Goal: Task Accomplishment & Management: Complete application form

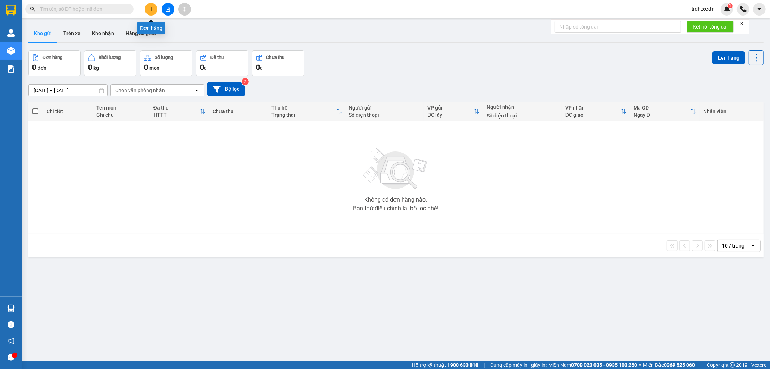
click at [152, 12] on button at bounding box center [151, 9] width 13 height 13
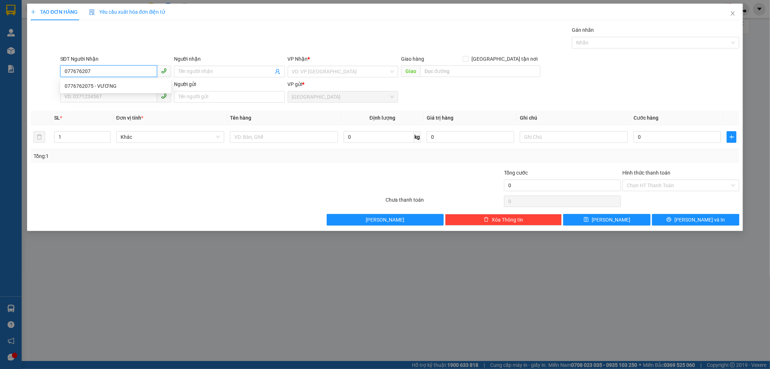
type input "0776762075"
click at [103, 88] on div "0776762075 - VƯƠNG" at bounding box center [116, 86] width 102 height 8
type input "VƯƠNG"
type input "NGÃ 3 CÀ NÁ MỚI"
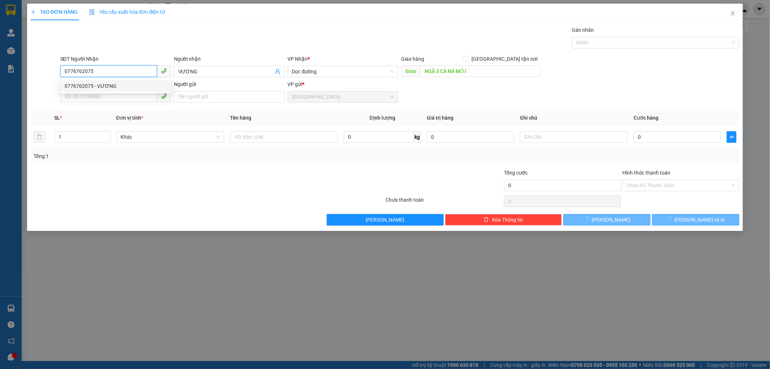
type input "250.000"
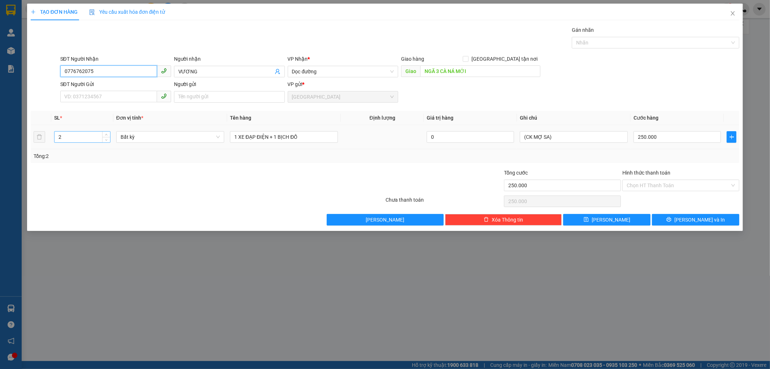
type input "0776762075"
click at [81, 132] on input "2" at bounding box center [83, 136] width 56 height 11
type input "1"
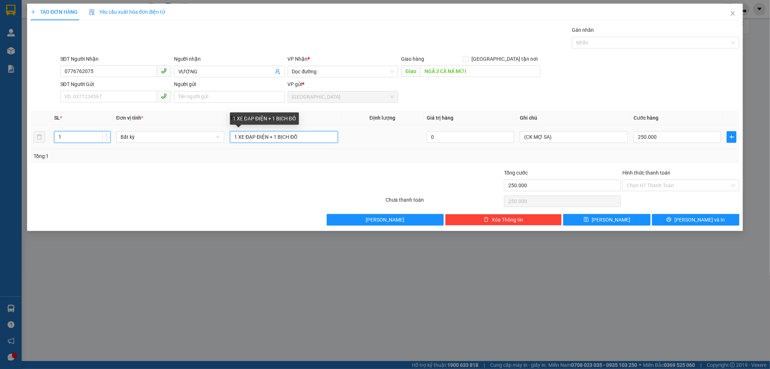
type input "0"
click at [299, 139] on input "1 XE ĐẠP ĐIỆN + 1 BỊCH ĐỒ" at bounding box center [284, 137] width 108 height 12
type input "1"
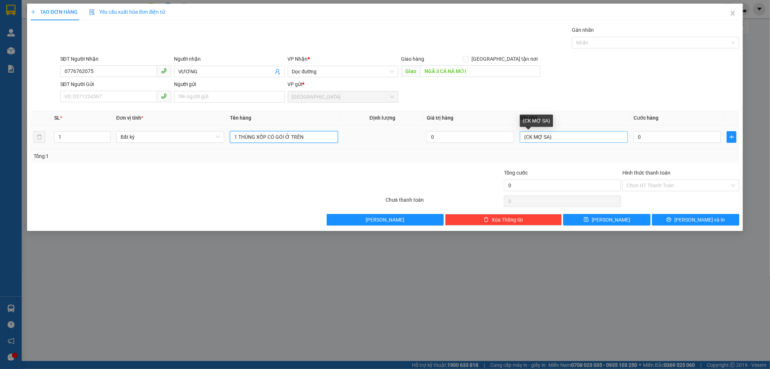
type input "1 THÙNG XỐP CÓ GÓI Ở TRÊN"
click at [552, 141] on input "(CK MỢ SA)" at bounding box center [574, 137] width 108 height 12
click at [566, 142] on input "(CK MỢ SA)" at bounding box center [574, 137] width 108 height 12
type input "("
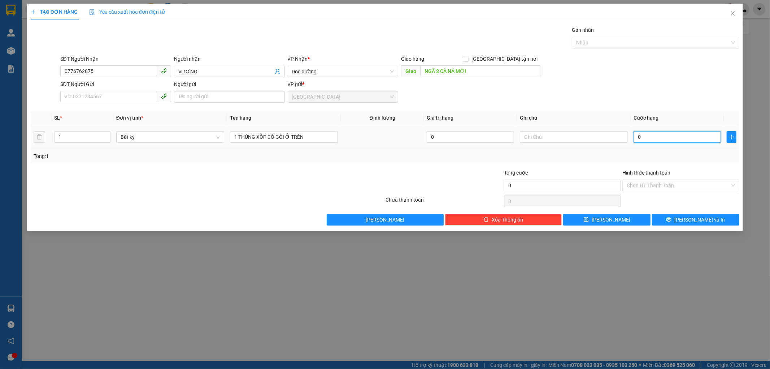
click at [658, 139] on input "0" at bounding box center [677, 137] width 87 height 12
type input "5"
type input "50"
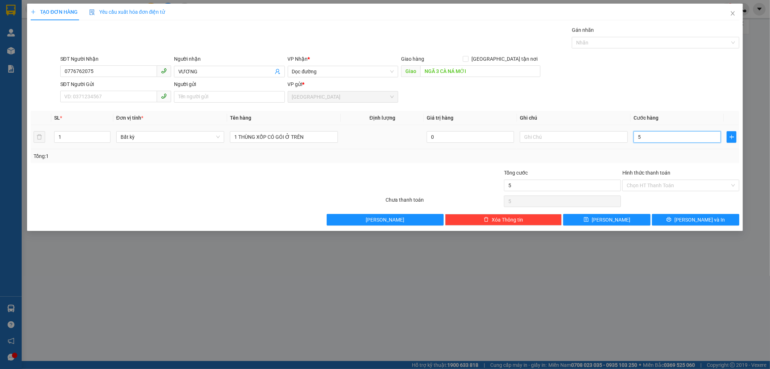
type input "50"
type input "50.000"
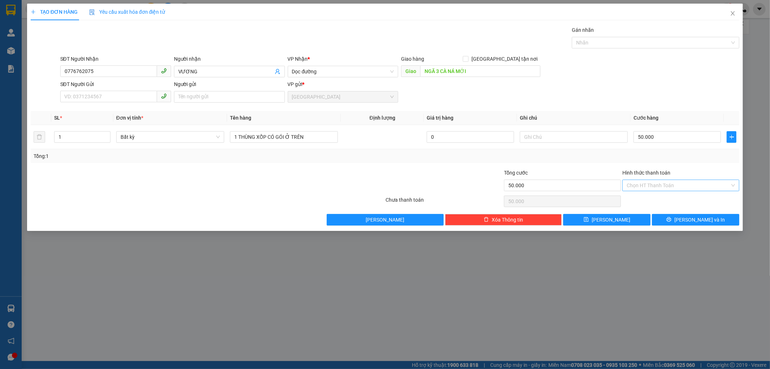
click at [662, 188] on input "Hình thức thanh toán" at bounding box center [678, 185] width 103 height 11
click at [660, 196] on div "Tại văn phòng" at bounding box center [681, 200] width 108 height 8
type input "0"
click at [670, 221] on button "[PERSON_NAME] và In" at bounding box center [695, 220] width 87 height 12
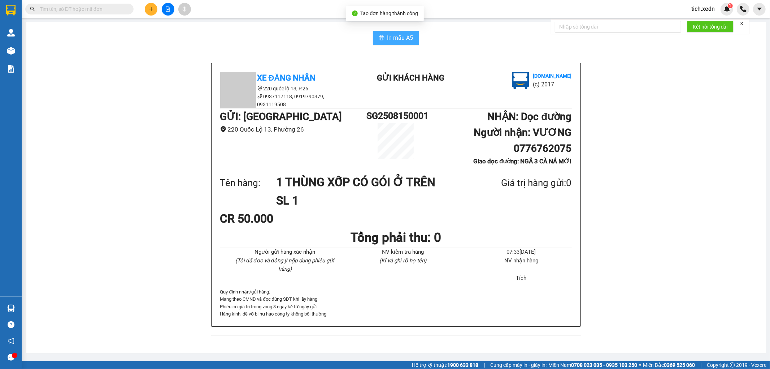
click at [384, 35] on icon "printer" at bounding box center [382, 38] width 6 height 6
